Goal: Navigation & Orientation: Find specific page/section

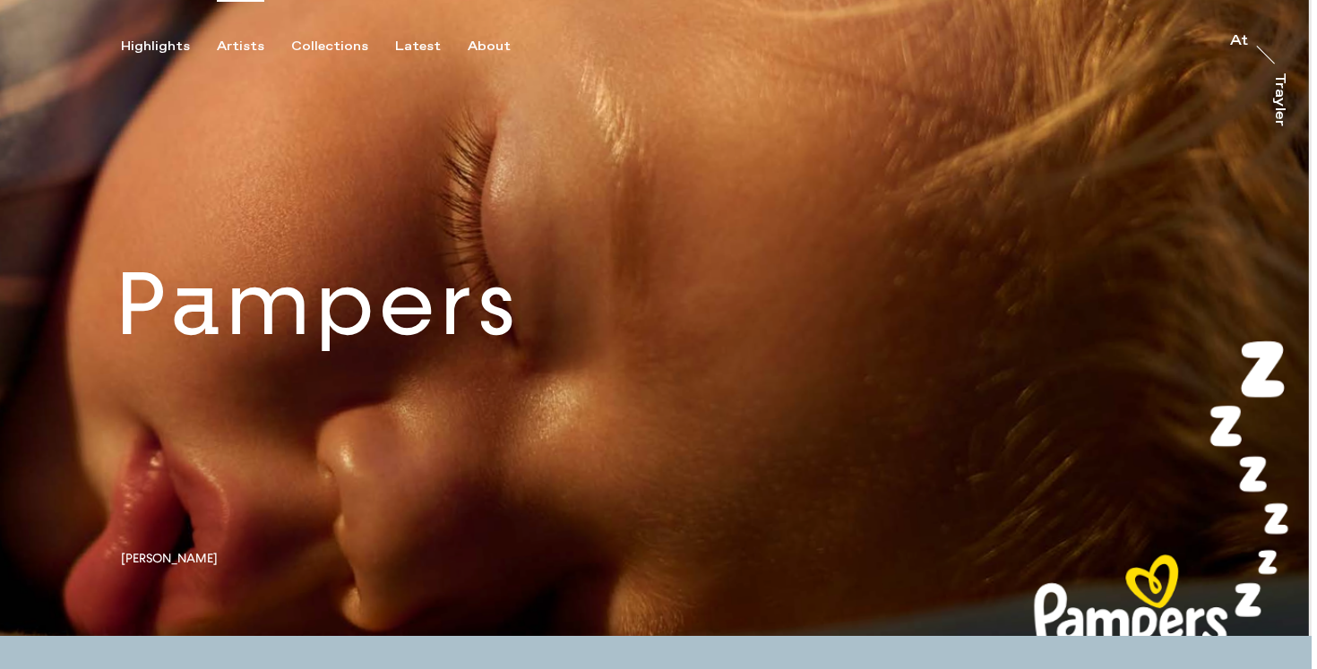
click at [244, 47] on div "Artists" at bounding box center [240, 47] width 47 height 16
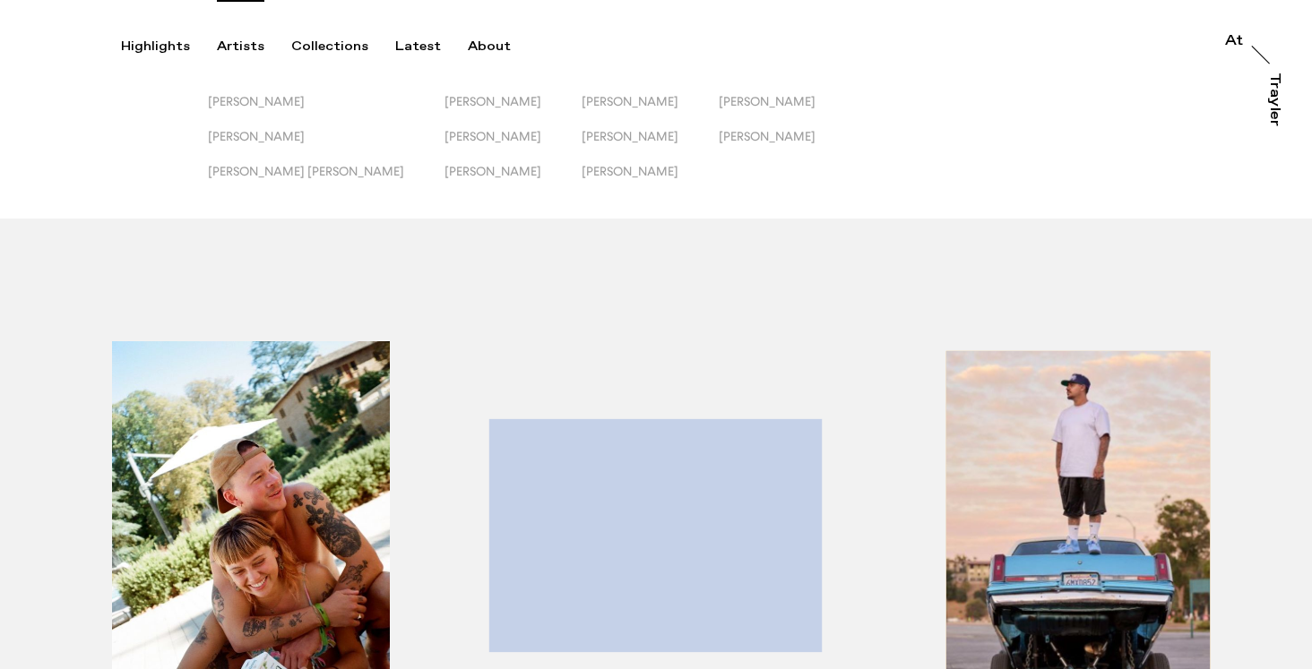
click at [60, 416] on div "button" at bounding box center [242, 558] width 413 height 559
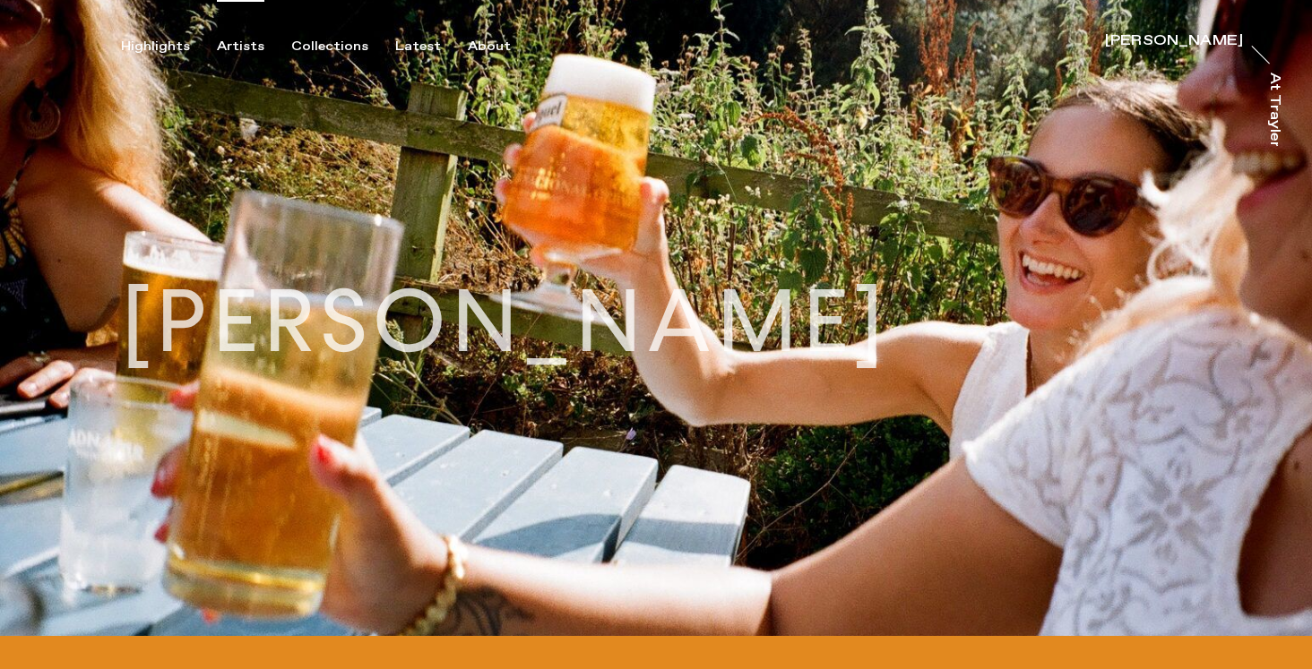
click at [238, 45] on div "Artists" at bounding box center [240, 47] width 47 height 16
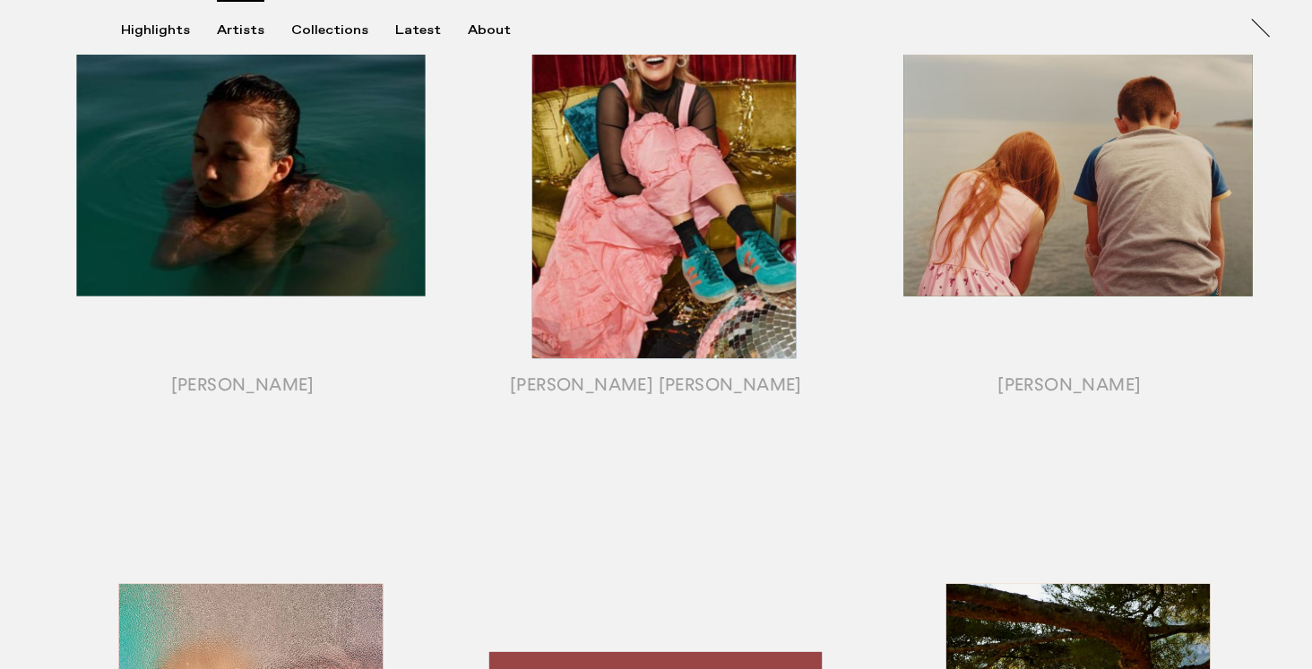
scroll to position [948, 0]
